Goal: Entertainment & Leisure: Consume media (video, audio)

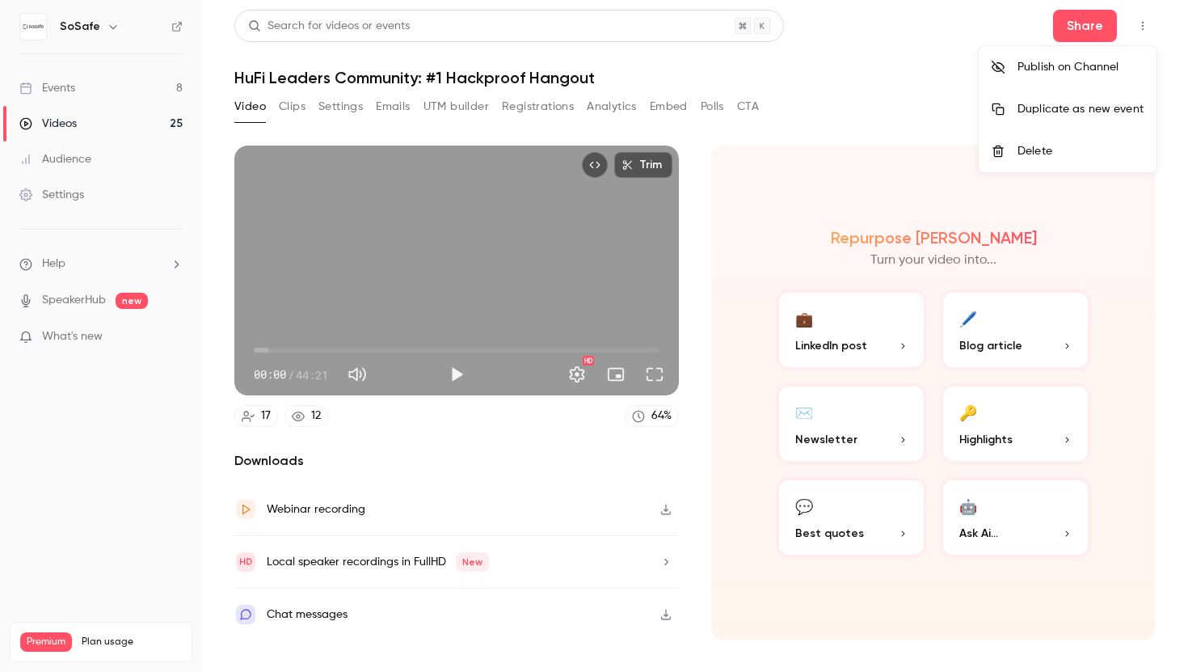
click at [362, 355] on div at bounding box center [594, 336] width 1188 height 672
click at [342, 352] on span "00:00" at bounding box center [457, 350] width 406 height 26
drag, startPoint x: 342, startPoint y: 352, endPoint x: 373, endPoint y: 350, distance: 31.6
click at [373, 350] on span "12:59" at bounding box center [372, 349] width 5 height 5
drag, startPoint x: 374, startPoint y: 350, endPoint x: 391, endPoint y: 349, distance: 17.0
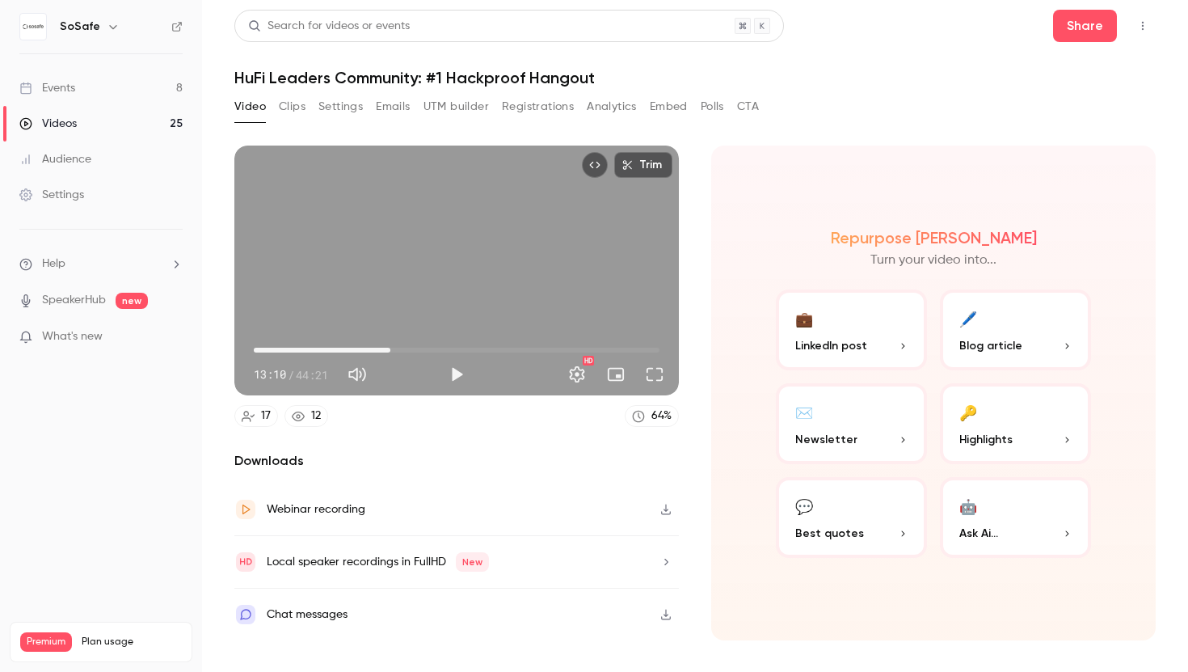
click at [391, 349] on span "14:56" at bounding box center [390, 349] width 5 height 5
drag, startPoint x: 391, startPoint y: 349, endPoint x: 404, endPoint y: 349, distance: 12.9
click at [402, 349] on span "15:59" at bounding box center [400, 349] width 5 height 5
drag, startPoint x: 404, startPoint y: 349, endPoint x: 419, endPoint y: 349, distance: 15.4
click at [406, 349] on span "16:26" at bounding box center [404, 349] width 5 height 5
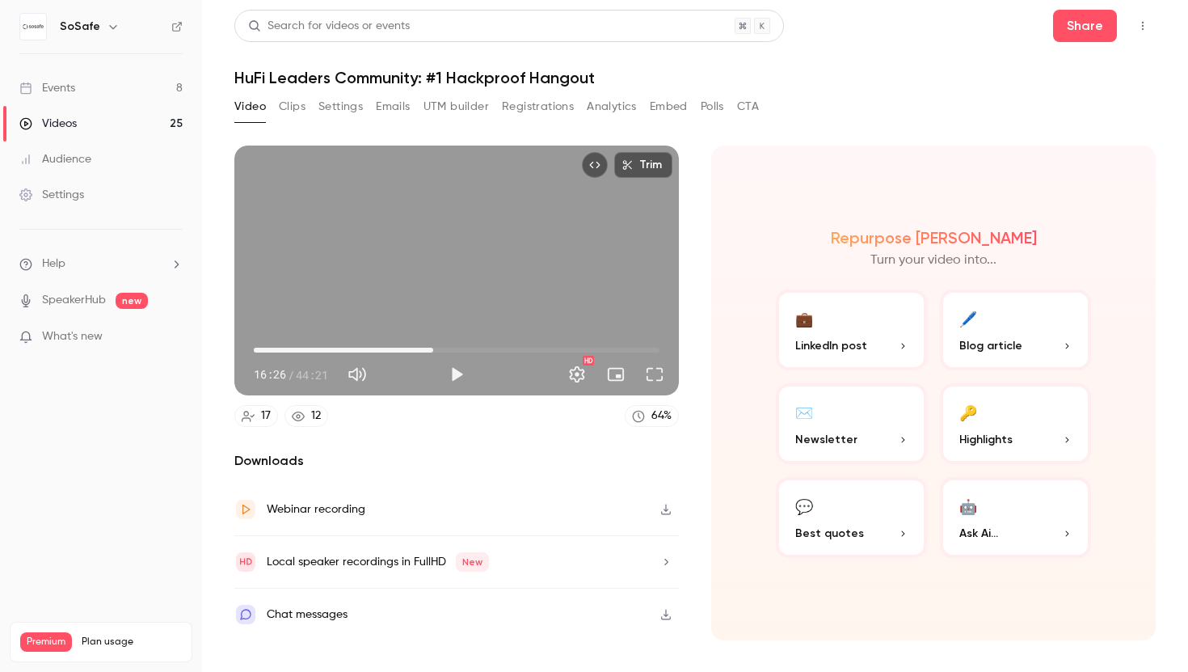
drag, startPoint x: 419, startPoint y: 349, endPoint x: 433, endPoint y: 349, distance: 13.7
click at [433, 349] on span "19:37" at bounding box center [433, 349] width 5 height 5
drag, startPoint x: 433, startPoint y: 349, endPoint x: 454, endPoint y: 351, distance: 21.1
click at [454, 351] on span "21:39" at bounding box center [451, 349] width 5 height 5
drag, startPoint x: 454, startPoint y: 349, endPoint x: 465, endPoint y: 349, distance: 10.5
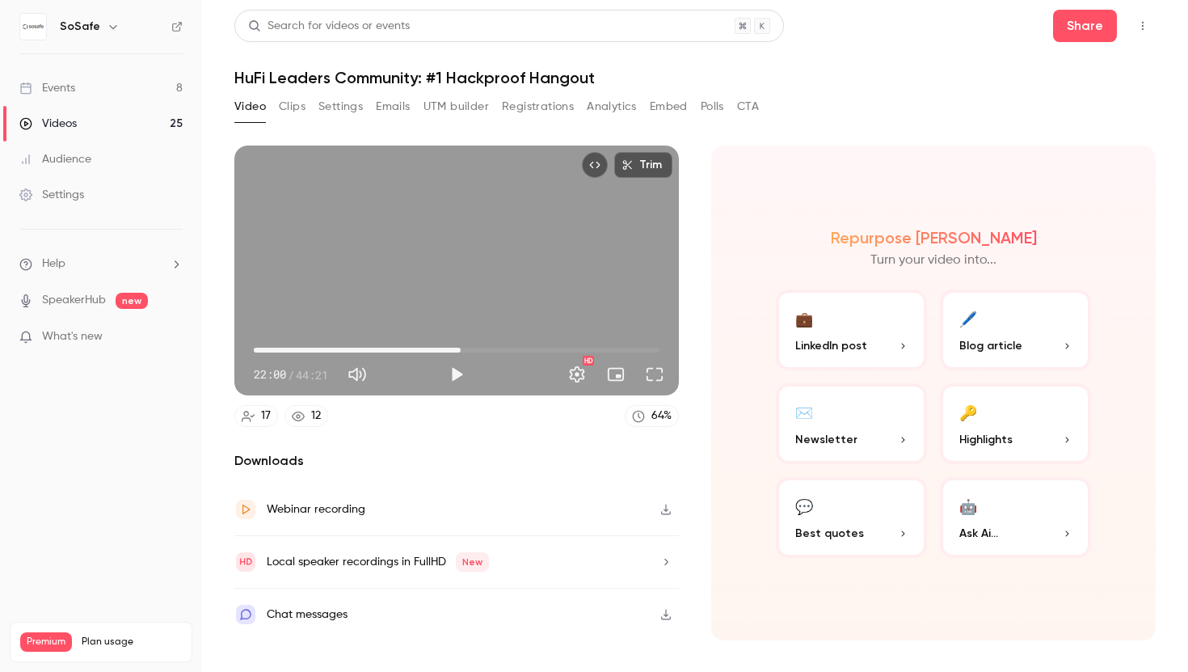
click at [463, 349] on span "22:37" at bounding box center [460, 349] width 5 height 5
click at [466, 348] on span "23:03" at bounding box center [464, 349] width 5 height 5
click at [457, 376] on button "Play" at bounding box center [456, 374] width 32 height 32
click at [474, 349] on span "23:15" at bounding box center [457, 350] width 406 height 26
click at [457, 375] on button "Pause" at bounding box center [456, 374] width 32 height 32
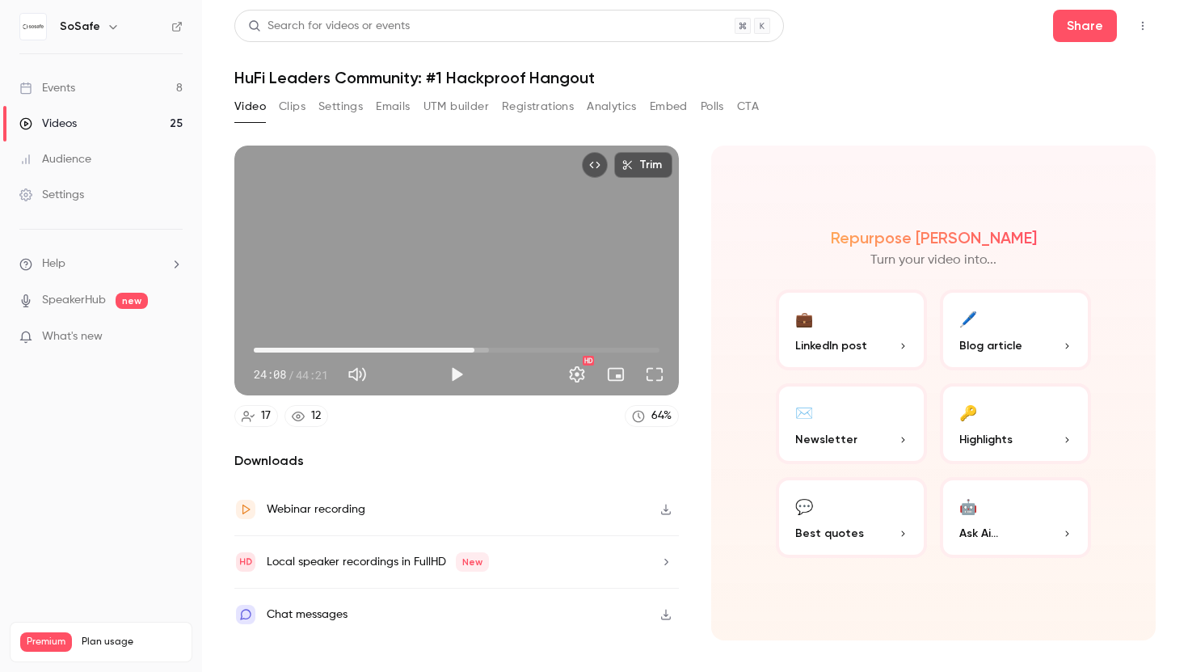
type input "******"
